Goal: Task Accomplishment & Management: Use online tool/utility

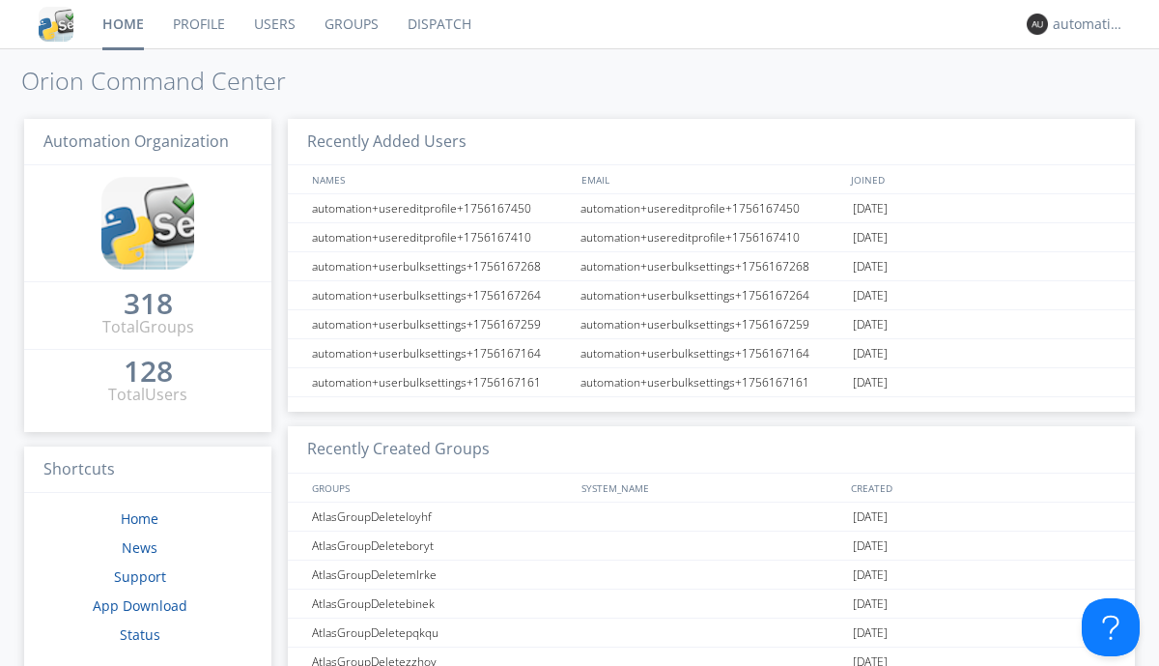
click at [438, 24] on link "Dispatch" at bounding box center [439, 24] width 93 height 48
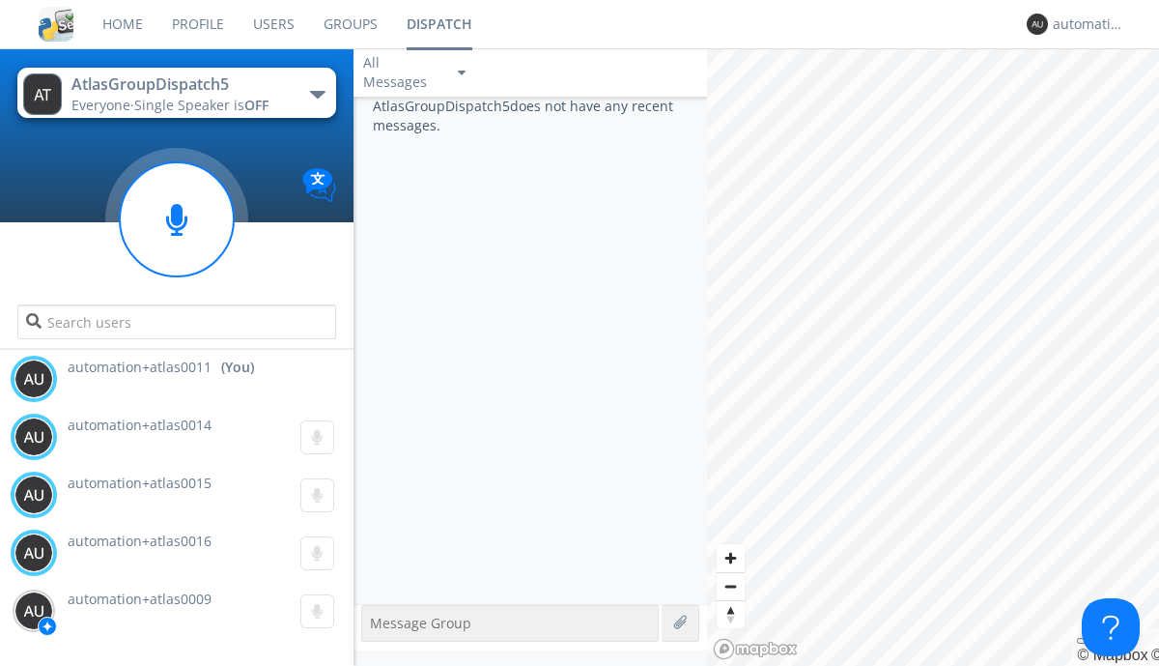
click at [317, 94] on div "button" at bounding box center [317, 95] width 15 height 8
click at [0, 0] on span "AtlasGroupDispatch6" at bounding box center [0, 0] width 0 height 0
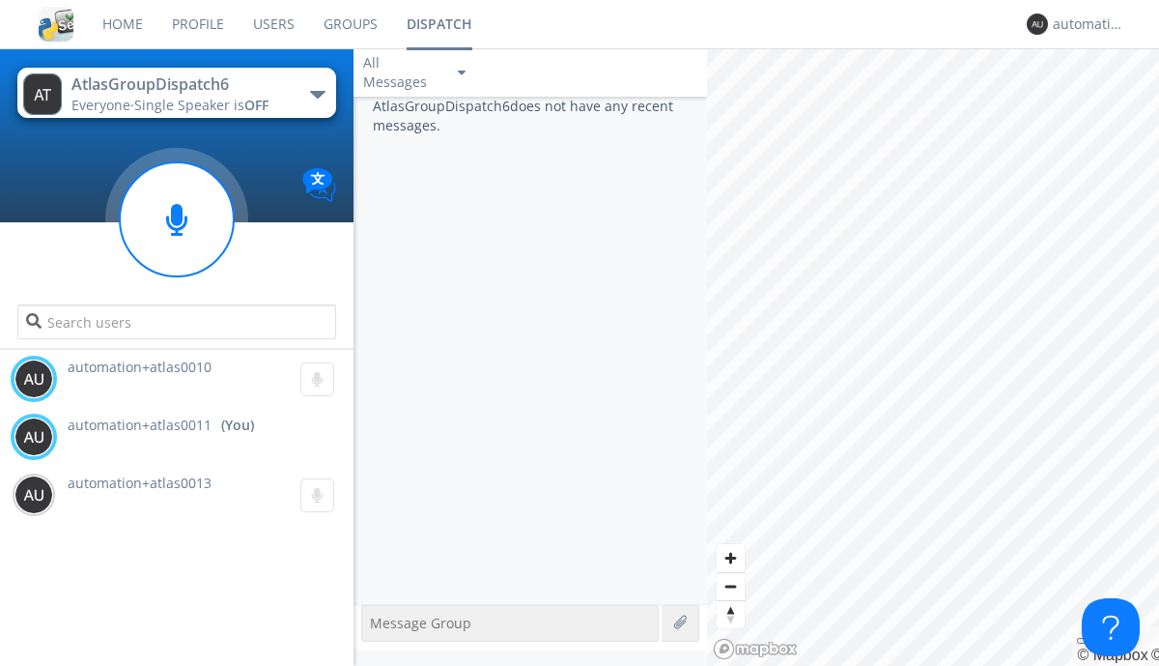
click at [317, 94] on div "button" at bounding box center [317, 95] width 15 height 8
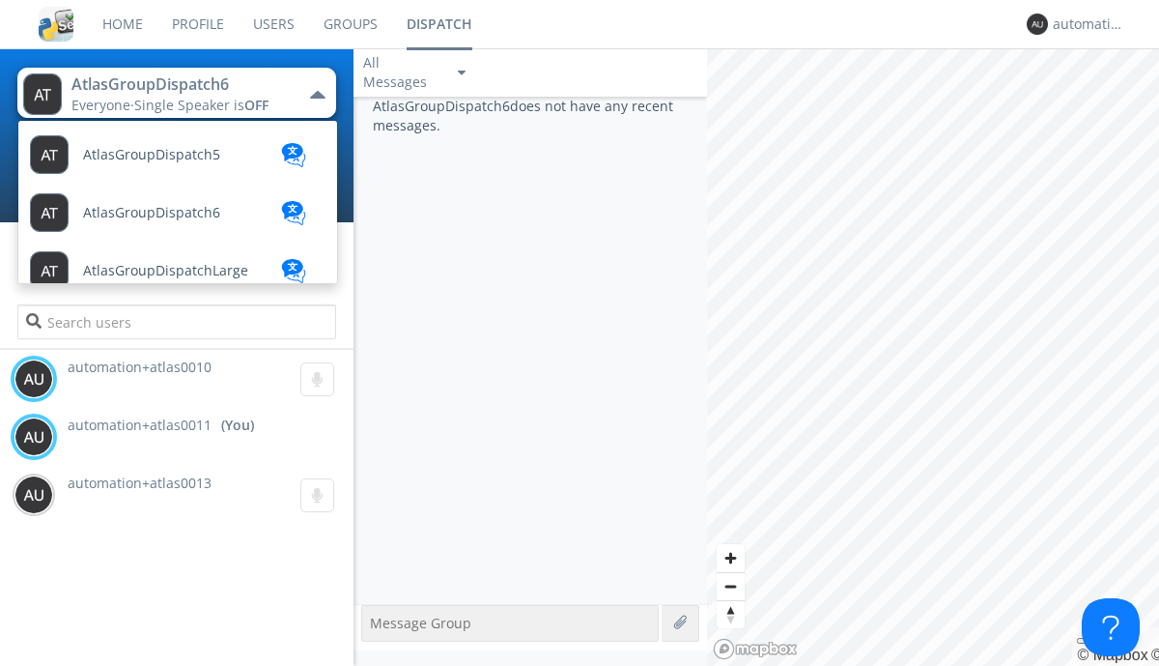
click at [150, 155] on span "AtlasGroupDispatch5" at bounding box center [151, 155] width 137 height 14
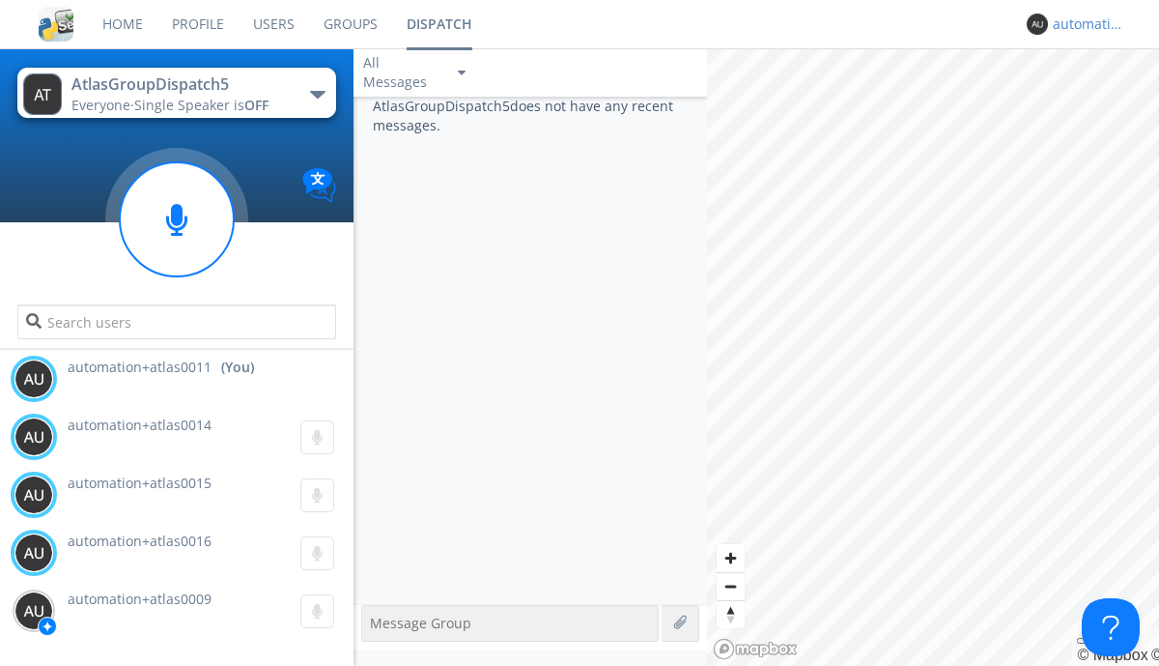
click at [1084, 24] on div "automation+atlas0011" at bounding box center [1089, 23] width 72 height 19
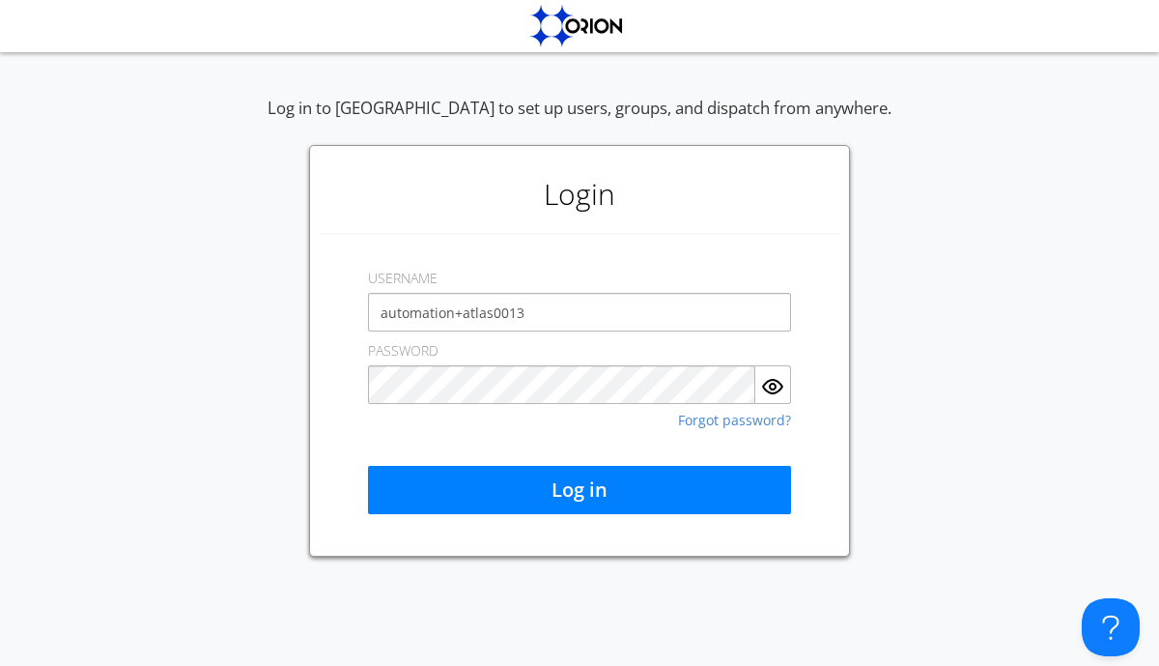
type input "automation+atlas0013"
click at [580, 490] on button "Log in" at bounding box center [579, 490] width 423 height 48
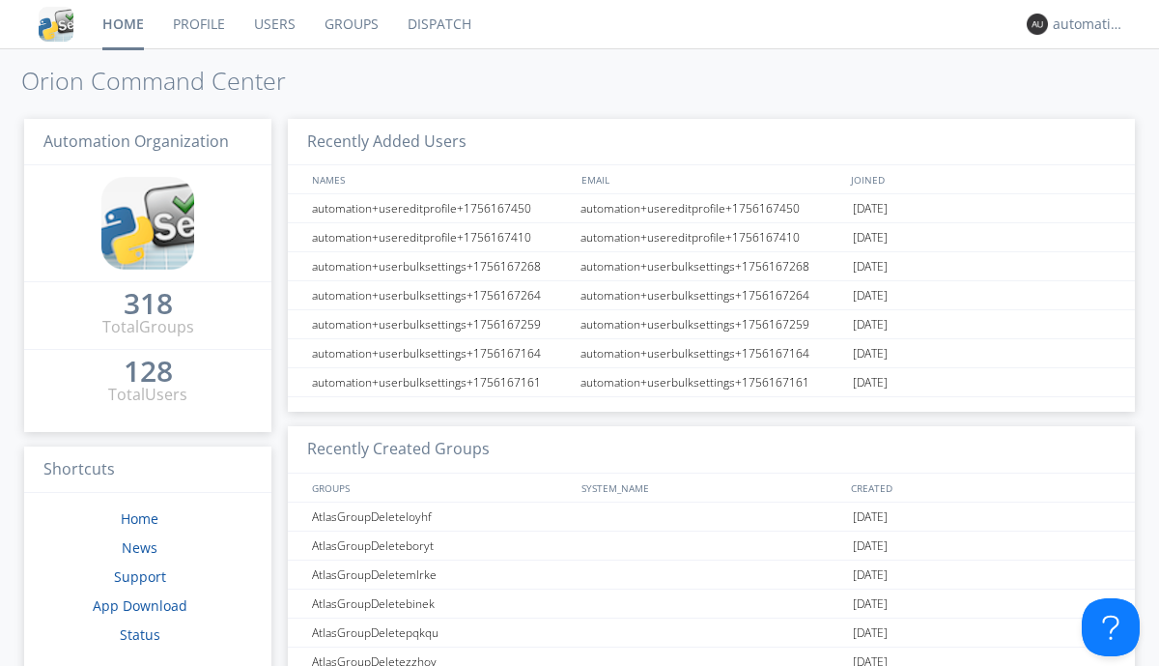
click at [438, 24] on link "Dispatch" at bounding box center [439, 24] width 93 height 48
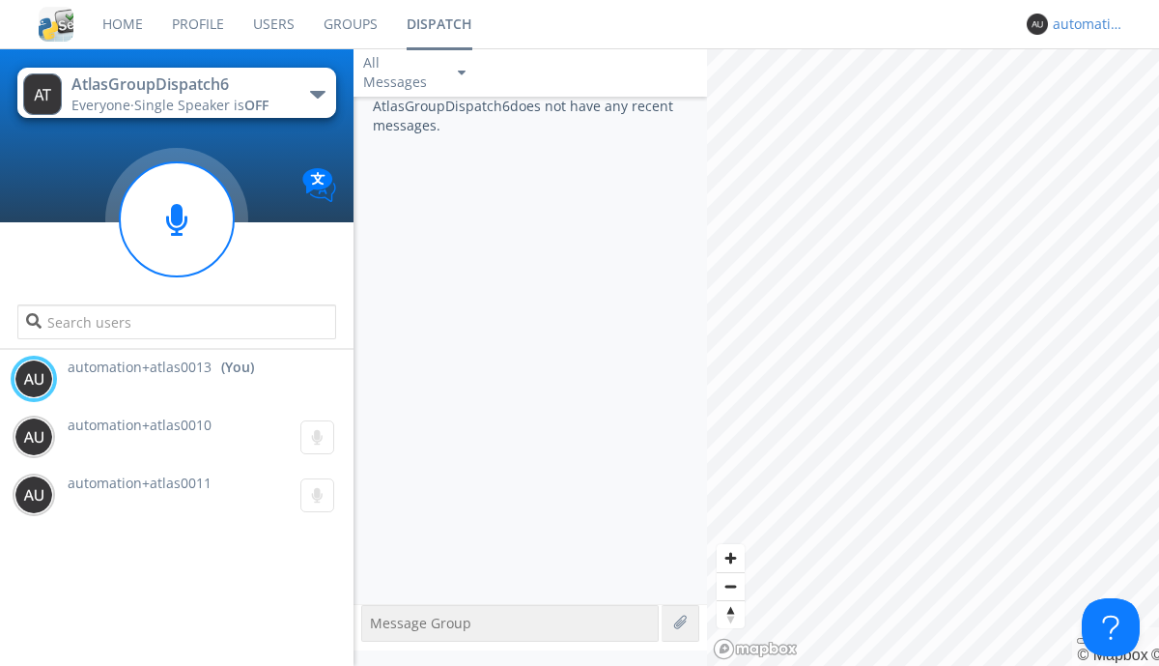
click at [1084, 24] on div "automation+atlas0013" at bounding box center [1089, 23] width 72 height 19
